Goal: Use online tool/utility: Utilize a website feature to perform a specific function

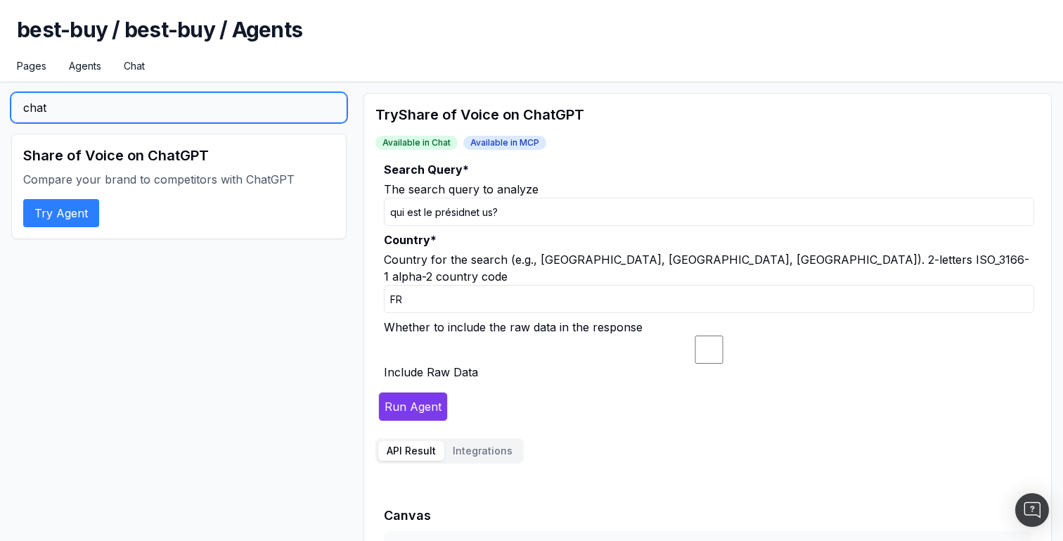
click at [119, 111] on input "chat" at bounding box center [178, 108] width 335 height 30
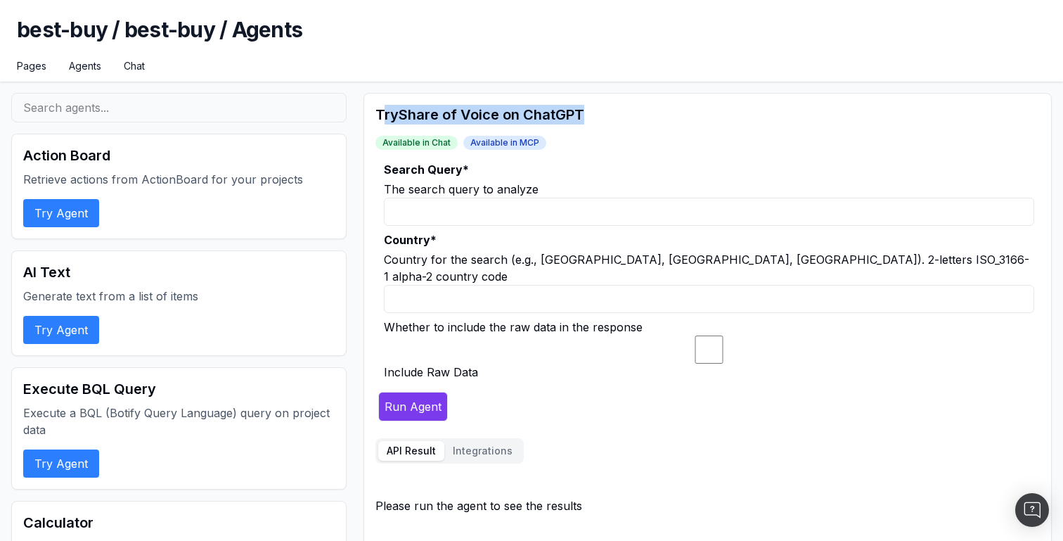
drag, startPoint x: 381, startPoint y: 115, endPoint x: 650, endPoint y: 113, distance: 268.5
click at [650, 113] on h2 "Try Share of Voice on ChatGPT" at bounding box center [707, 115] width 664 height 20
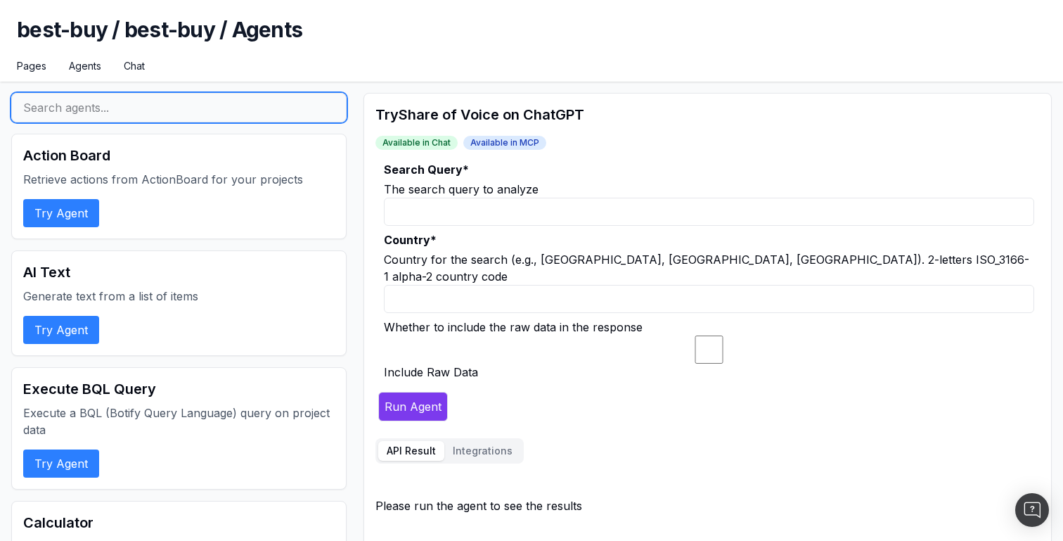
click at [171, 122] on input "text" at bounding box center [178, 108] width 335 height 30
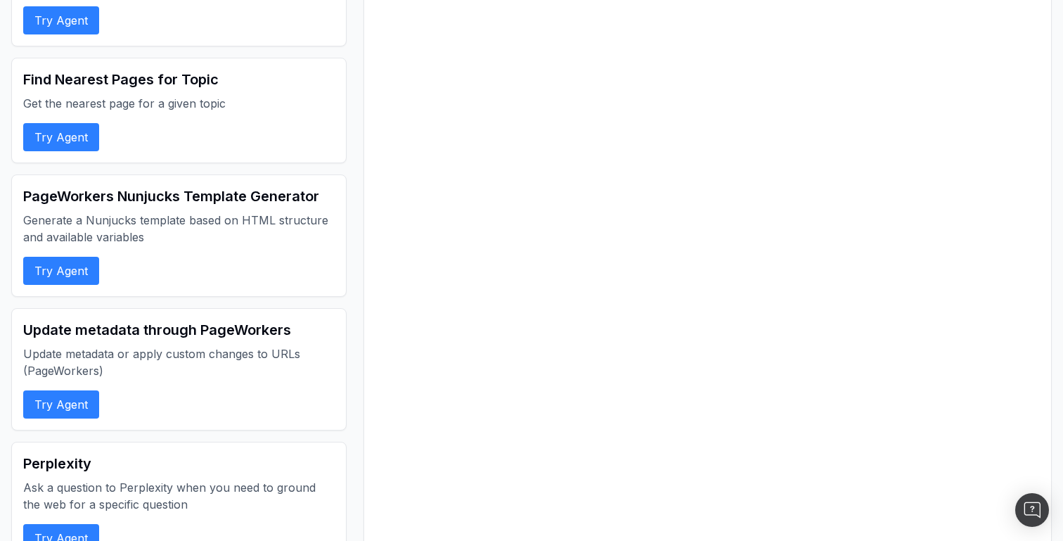
scroll to position [4246, 0]
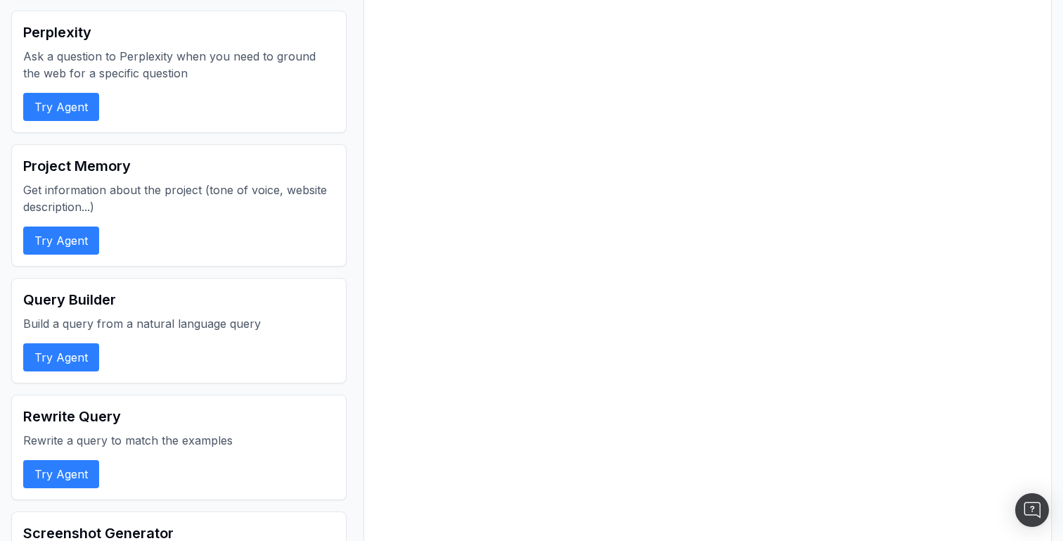
click at [71, 343] on button "Try Agent" at bounding box center [61, 357] width 76 height 28
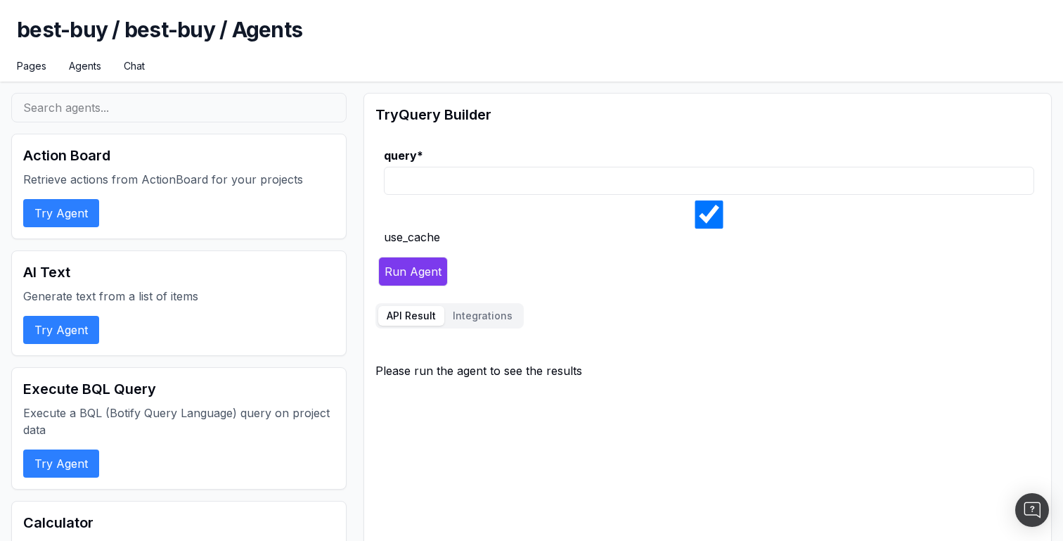
click at [81, 221] on button "Try Agent" at bounding box center [61, 213] width 76 height 28
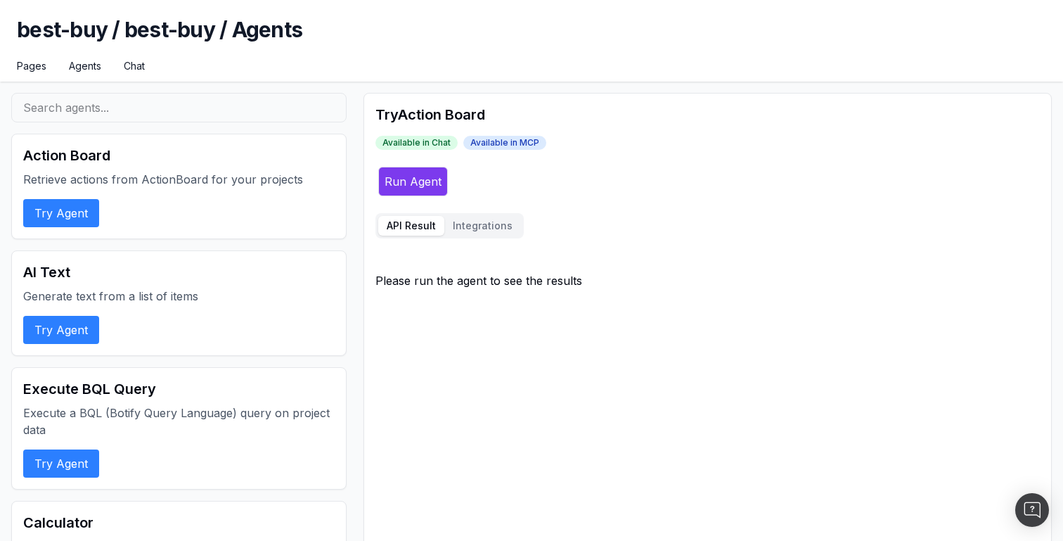
click at [71, 325] on button "Try Agent" at bounding box center [61, 330] width 76 height 28
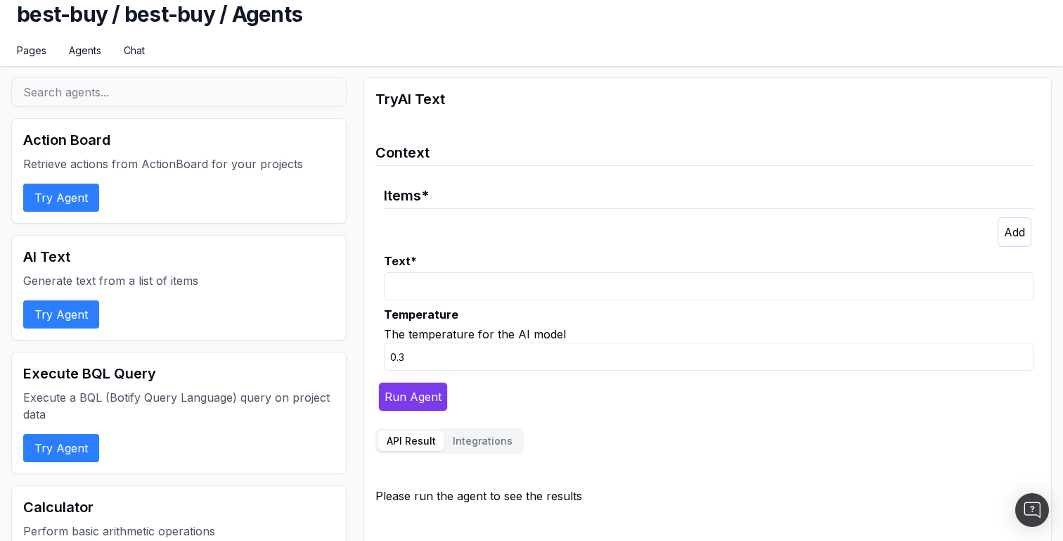
scroll to position [20, 0]
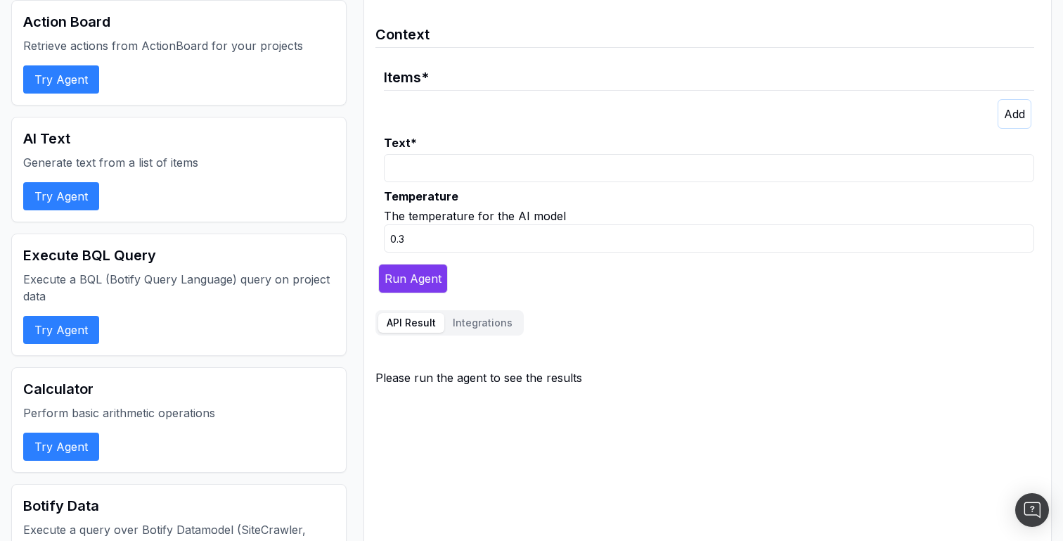
scroll to position [142, 0]
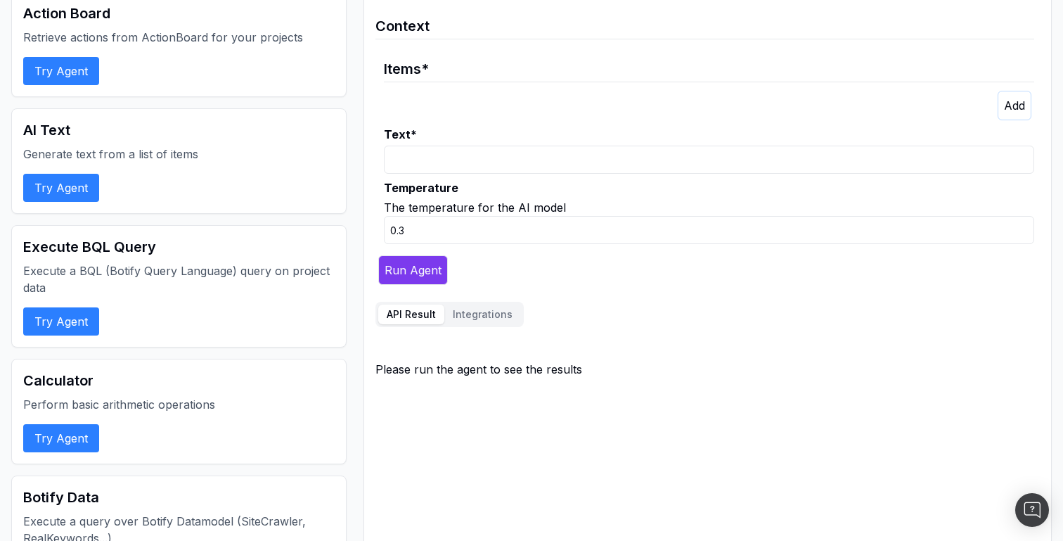
click at [71, 448] on button "Try Agent" at bounding box center [61, 438] width 76 height 28
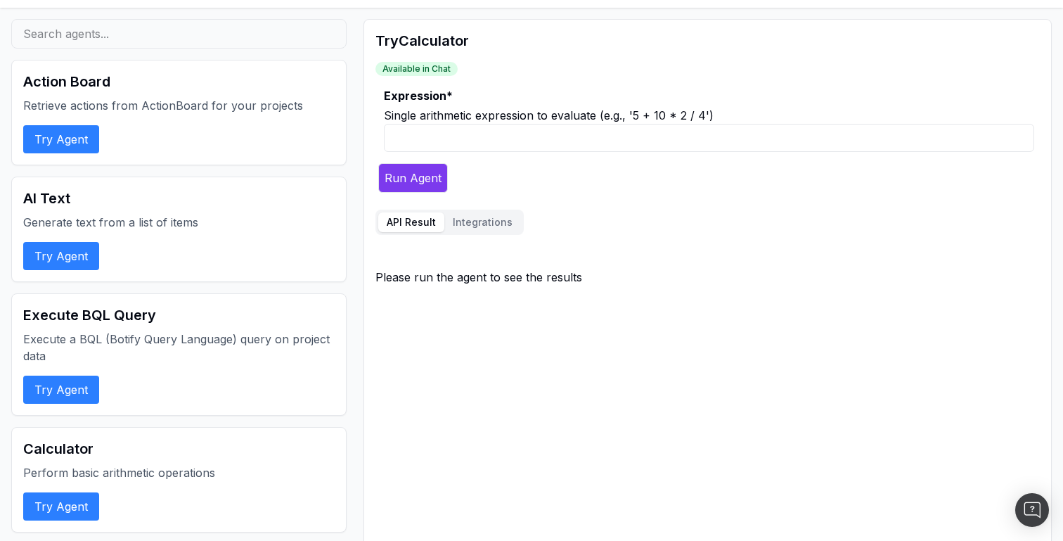
scroll to position [106, 0]
